Goal: Navigation & Orientation: Find specific page/section

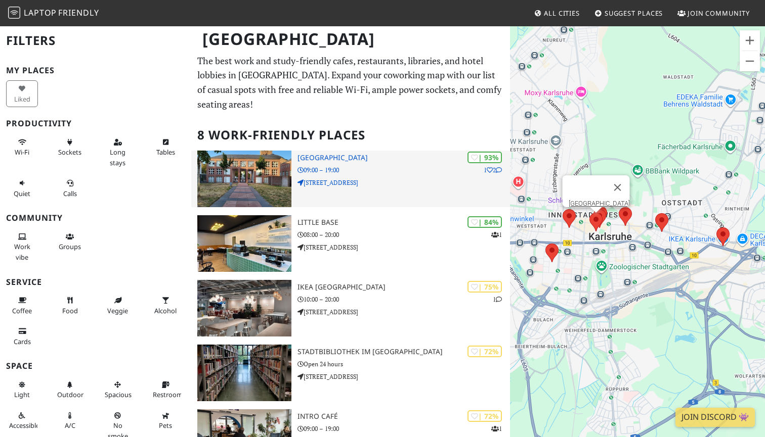
click at [274, 175] on img at bounding box center [244, 179] width 94 height 57
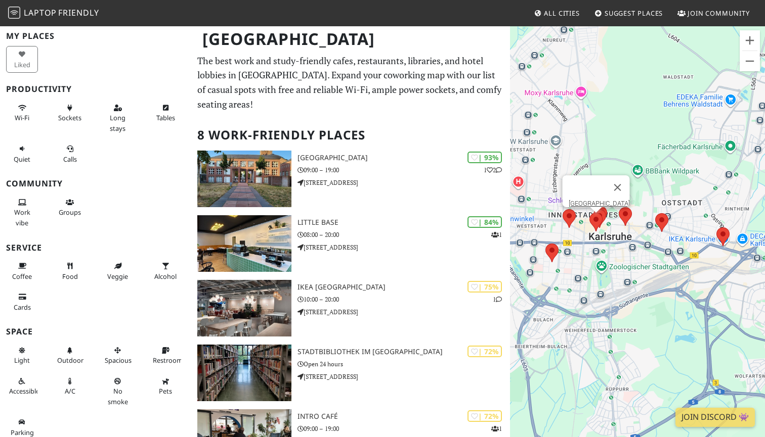
scroll to position [34, 0]
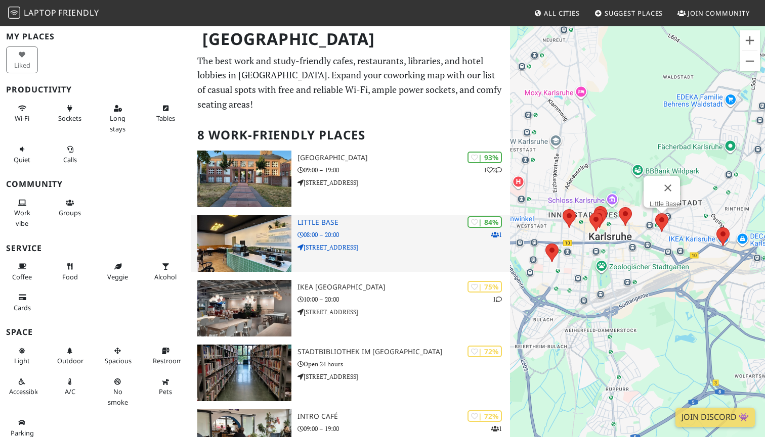
click at [274, 254] on img at bounding box center [244, 243] width 94 height 57
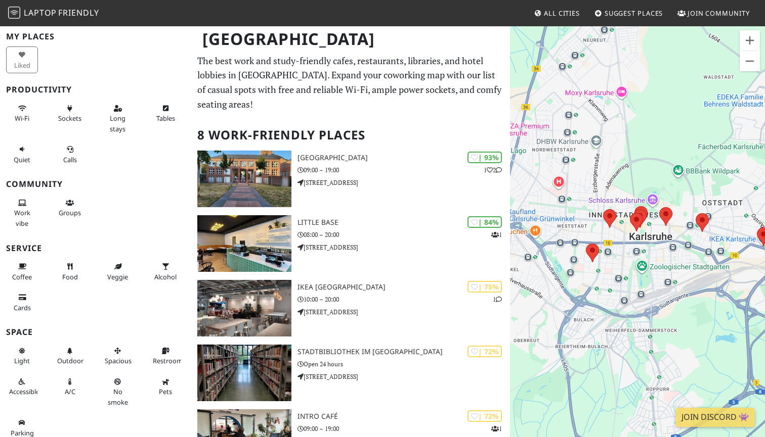
scroll to position [0, 0]
click at [547, 17] on span "All Cities" at bounding box center [562, 13] width 36 height 9
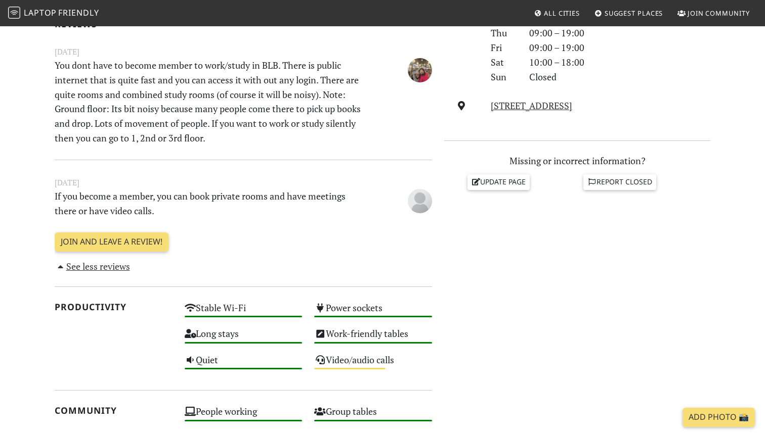
scroll to position [63, 0]
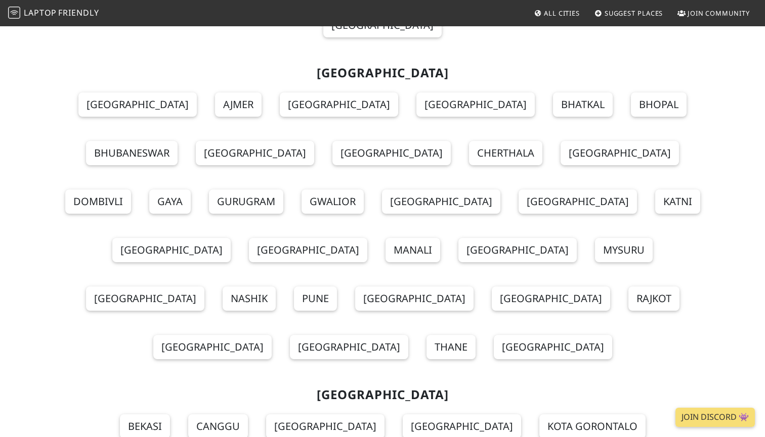
scroll to position [4513, 0]
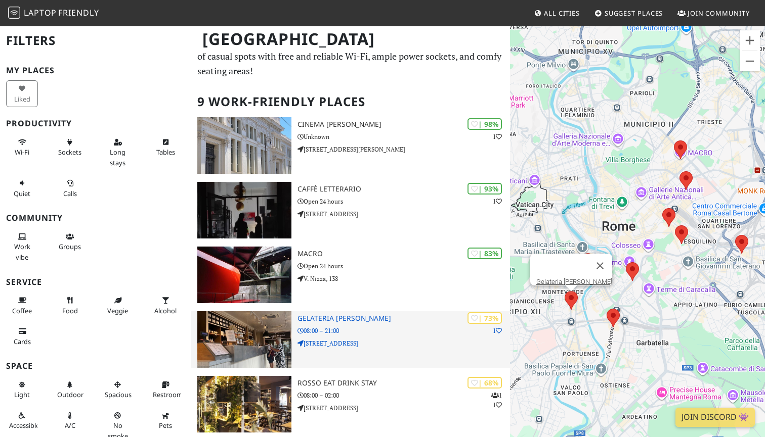
scroll to position [33, 0]
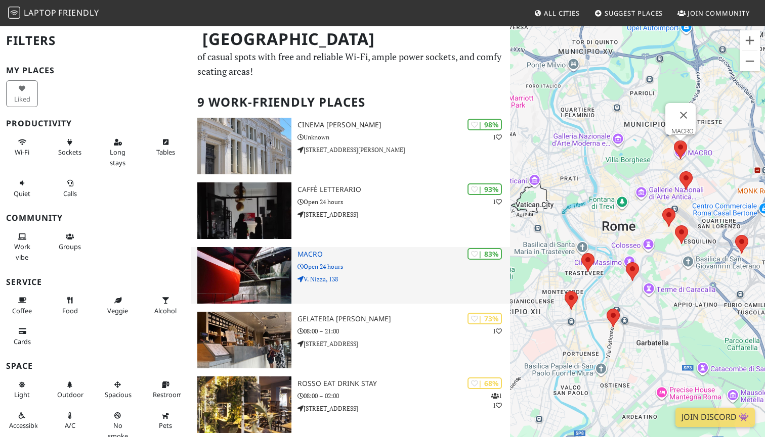
click at [262, 268] on img at bounding box center [244, 275] width 94 height 57
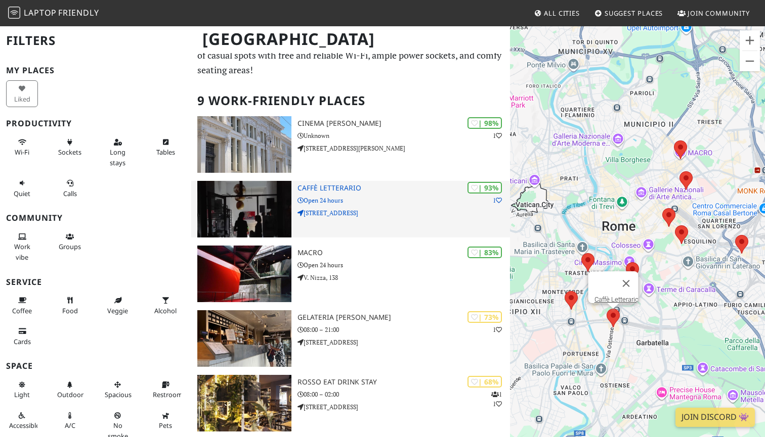
scroll to position [32, 0]
